Goal: Task Accomplishment & Management: Use online tool/utility

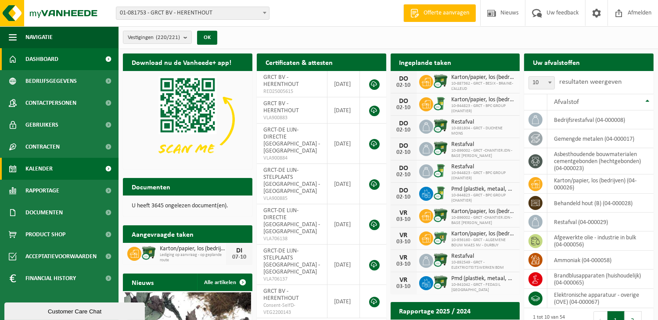
click at [106, 167] on span at bounding box center [109, 169] width 20 height 22
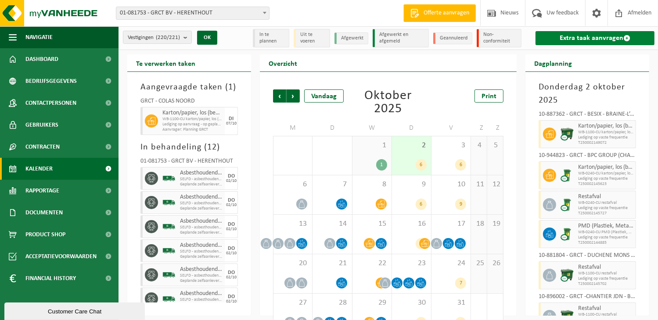
click at [605, 37] on link "Extra taak aanvragen" at bounding box center [594, 38] width 119 height 14
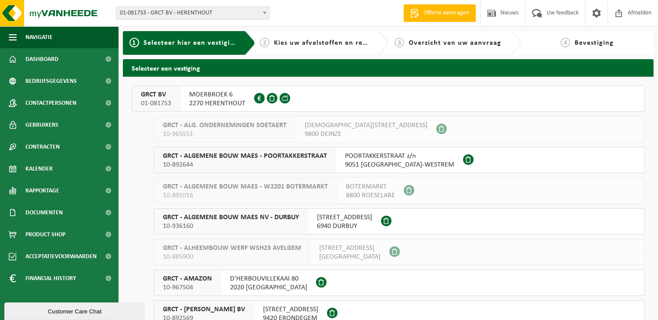
click at [221, 93] on span "MOERBROEK 6" at bounding box center [217, 94] width 56 height 9
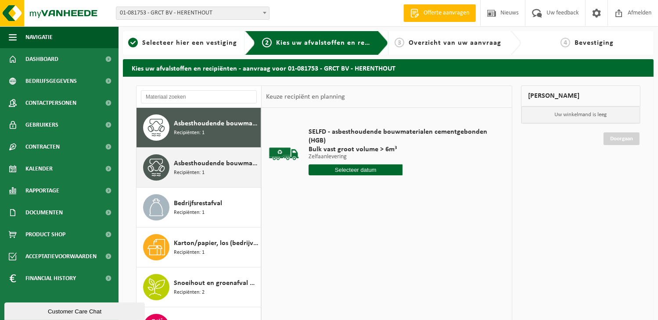
click at [205, 168] on span "Asbesthoudende bouwmaterialen cementgebonden met isolatie(hechtgebonden)" at bounding box center [216, 163] width 85 height 11
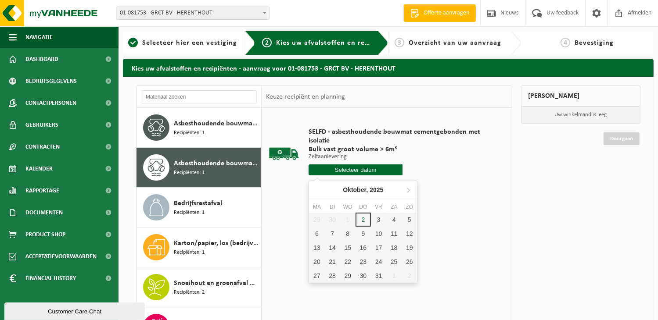
click at [371, 167] on input "text" at bounding box center [355, 170] width 94 height 11
click at [321, 234] on div "6" at bounding box center [316, 234] width 15 height 14
type input "Van [DATE]"
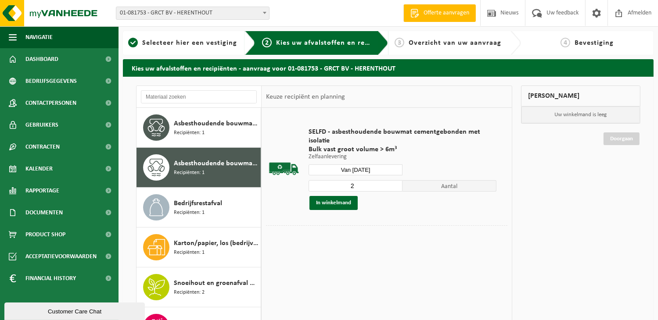
type input "2"
click at [397, 183] on input "2" at bounding box center [355, 185] width 94 height 11
click at [333, 203] on button "In winkelmand" at bounding box center [333, 203] width 48 height 14
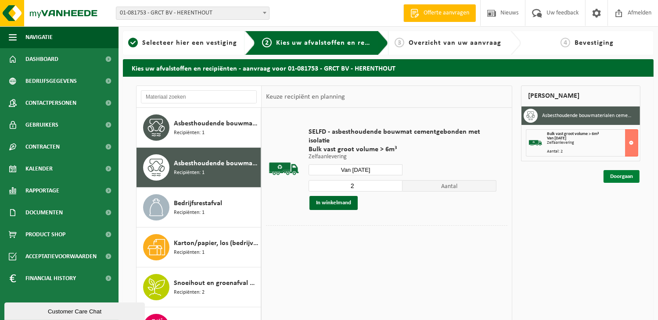
click at [621, 179] on link "Doorgaan" at bounding box center [621, 176] width 36 height 13
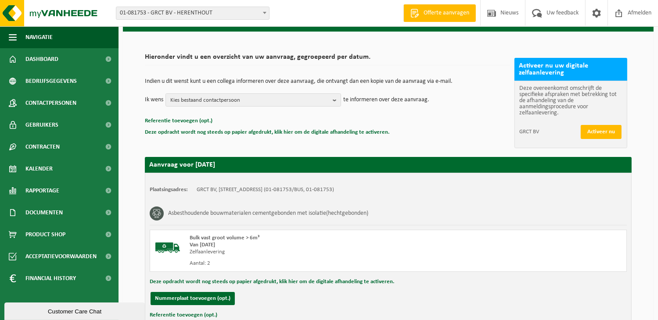
scroll to position [110, 0]
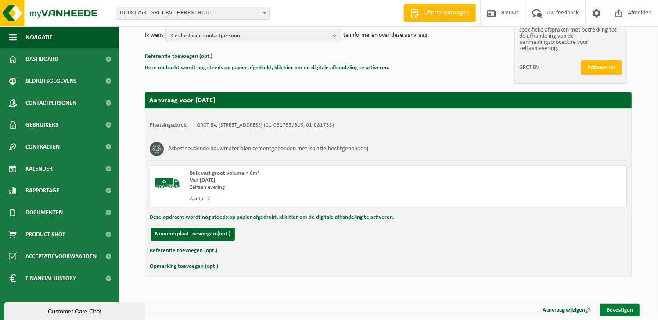
click at [631, 306] on link "Bevestigen" at bounding box center [619, 310] width 39 height 13
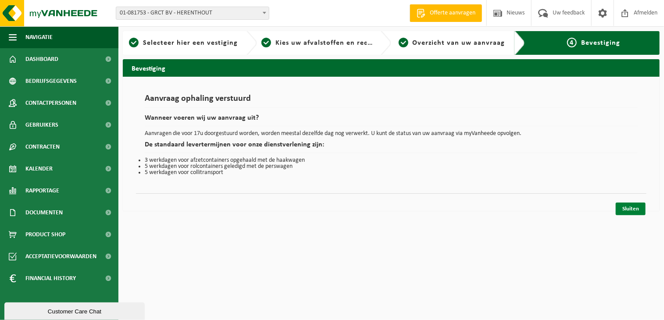
click at [629, 207] on link "Sluiten" at bounding box center [631, 209] width 30 height 13
